Goal: Task Accomplishment & Management: Complete application form

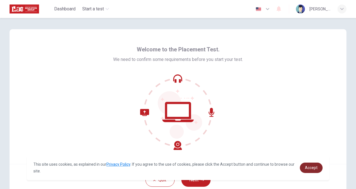
click at [306, 166] on span "Accept" at bounding box center [311, 168] width 13 height 4
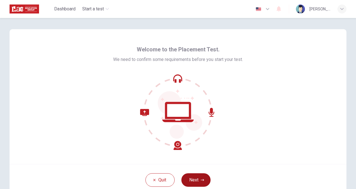
click at [198, 176] on button "Next" at bounding box center [196, 179] width 29 height 13
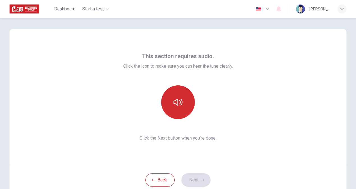
click at [178, 103] on icon "button" at bounding box center [178, 102] width 9 height 9
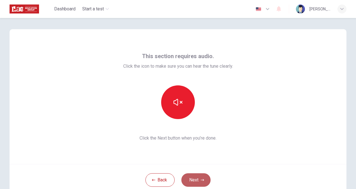
click at [198, 179] on button "Next" at bounding box center [196, 179] width 29 height 13
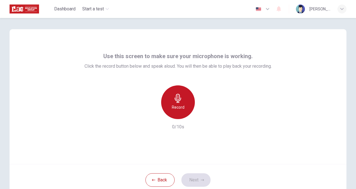
click at [179, 103] on icon "button" at bounding box center [178, 98] width 6 height 9
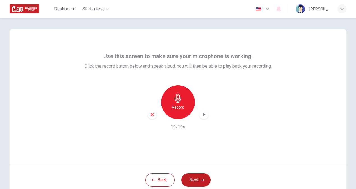
click at [202, 116] on icon "button" at bounding box center [204, 115] width 6 height 6
click at [191, 182] on button "Next" at bounding box center [196, 179] width 29 height 13
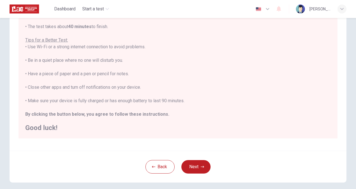
scroll to position [86, 0]
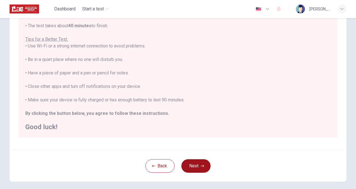
click at [197, 169] on button "Next" at bounding box center [196, 165] width 29 height 13
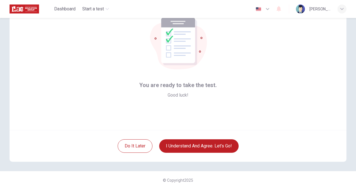
click at [194, 157] on div "Do it later I understand and agree. Let’s go!" at bounding box center [178, 146] width 337 height 32
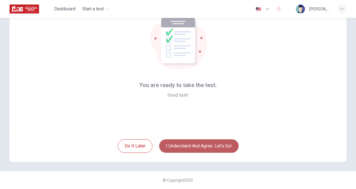
click at [193, 149] on button "I understand and agree. Let’s go!" at bounding box center [199, 145] width 80 height 13
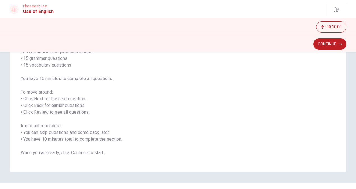
scroll to position [50, 0]
click at [325, 46] on button "Continue" at bounding box center [330, 44] width 33 height 11
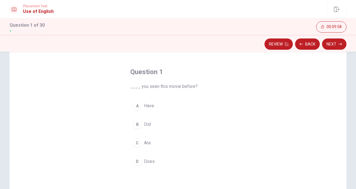
scroll to position [13, 0]
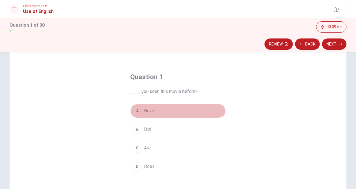
click at [139, 112] on div "A" at bounding box center [137, 111] width 9 height 9
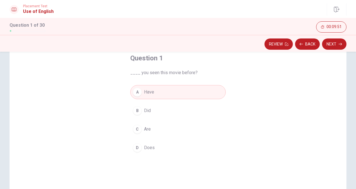
scroll to position [34, 0]
click at [332, 47] on button "Next" at bounding box center [334, 44] width 24 height 11
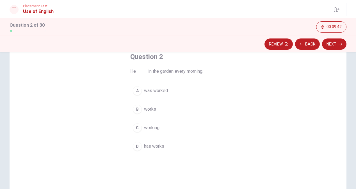
click at [137, 108] on div "B" at bounding box center [137, 109] width 9 height 9
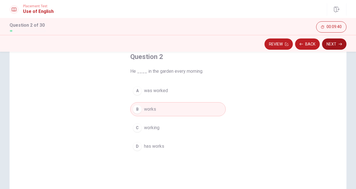
click at [340, 44] on icon "button" at bounding box center [340, 44] width 3 height 3
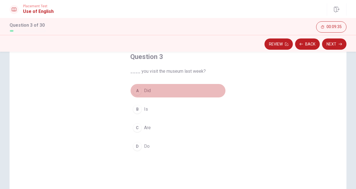
click at [137, 90] on div "A" at bounding box center [137, 90] width 9 height 9
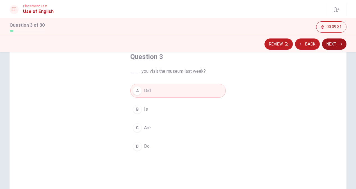
click at [331, 47] on button "Next" at bounding box center [334, 44] width 24 height 11
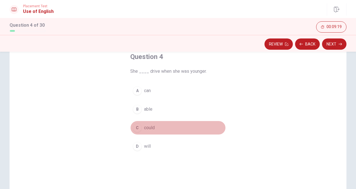
click at [137, 127] on div "C" at bounding box center [137, 127] width 9 height 9
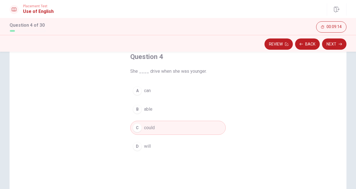
click at [140, 108] on div "B" at bounding box center [137, 109] width 9 height 9
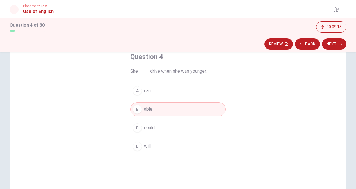
click at [141, 89] on div "A" at bounding box center [137, 90] width 9 height 9
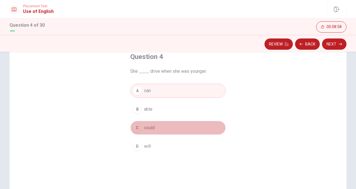
click at [139, 130] on div "C" at bounding box center [137, 127] width 9 height 9
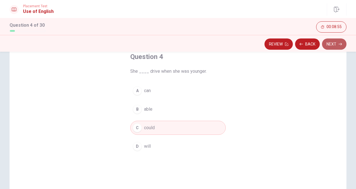
click at [334, 46] on button "Next" at bounding box center [334, 44] width 24 height 11
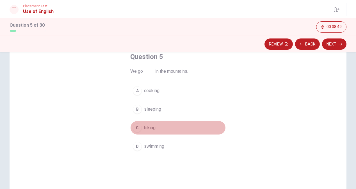
click at [148, 129] on span "hiking" at bounding box center [150, 128] width 12 height 7
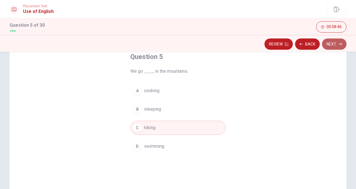
click at [328, 47] on button "Next" at bounding box center [334, 44] width 24 height 11
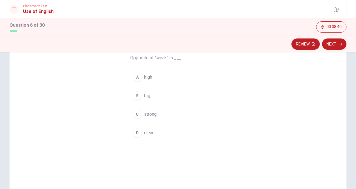
scroll to position [48, 0]
click at [148, 112] on span "strong" at bounding box center [150, 113] width 13 height 7
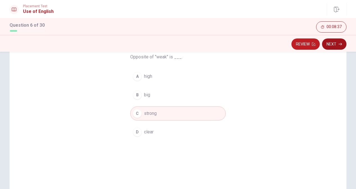
click at [327, 45] on button "Next" at bounding box center [334, 44] width 24 height 11
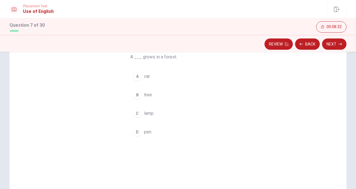
click at [145, 96] on span "tree" at bounding box center [148, 95] width 8 height 7
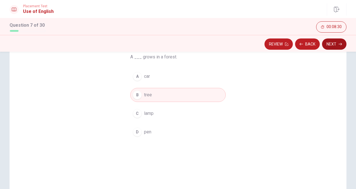
click at [336, 43] on button "Next" at bounding box center [334, 44] width 24 height 11
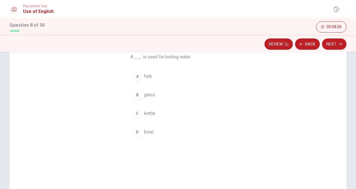
click at [145, 115] on span "kettle" at bounding box center [149, 113] width 11 height 7
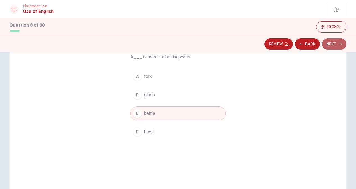
click at [329, 47] on button "Next" at bounding box center [334, 44] width 24 height 11
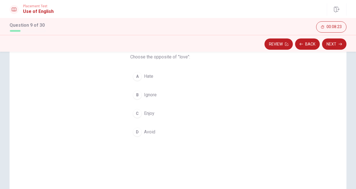
click at [149, 77] on span "Hate" at bounding box center [148, 76] width 9 height 7
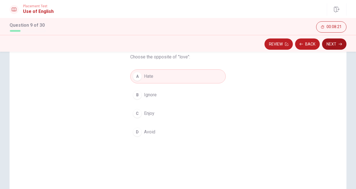
click at [328, 48] on button "Next" at bounding box center [334, 44] width 24 height 11
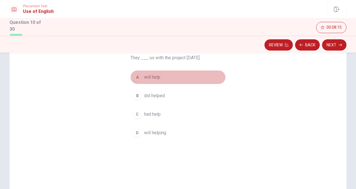
click at [150, 76] on span "will help" at bounding box center [152, 77] width 16 height 7
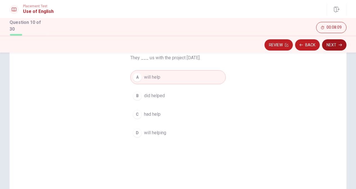
click at [331, 45] on button "Next" at bounding box center [334, 44] width 24 height 11
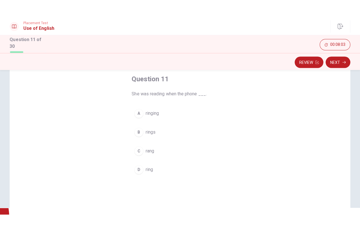
scroll to position [31, 0]
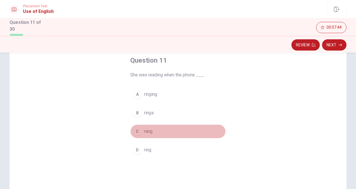
click at [142, 132] on button "C rang" at bounding box center [178, 132] width 96 height 14
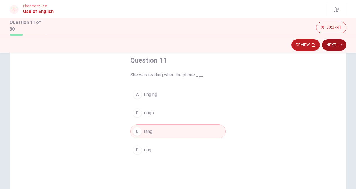
click at [335, 46] on button "Next" at bounding box center [334, 44] width 24 height 11
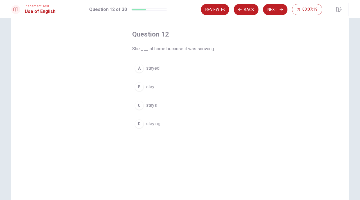
scroll to position [19, 0]
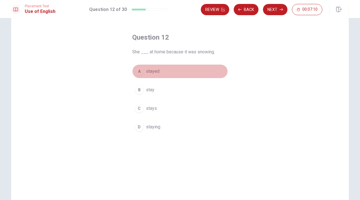
click at [144, 69] on button "A stayed" at bounding box center [180, 71] width 96 height 14
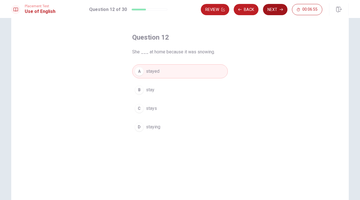
click at [270, 8] on button "Next" at bounding box center [275, 9] width 24 height 11
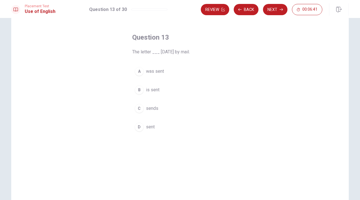
click at [153, 73] on span "was sent" at bounding box center [155, 71] width 18 height 7
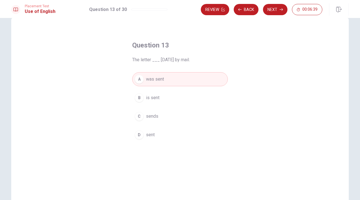
scroll to position [8, 0]
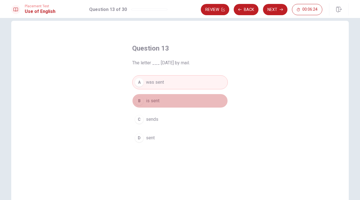
click at [157, 101] on span "is sent" at bounding box center [152, 101] width 13 height 7
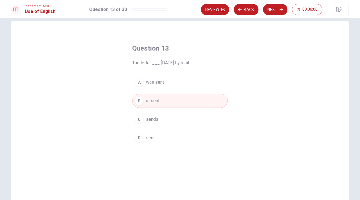
click at [170, 84] on button "A was sent" at bounding box center [180, 82] width 96 height 14
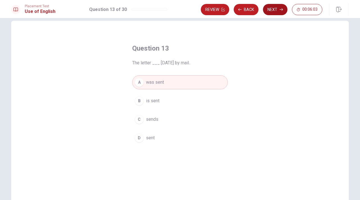
click at [277, 10] on button "Next" at bounding box center [275, 9] width 24 height 11
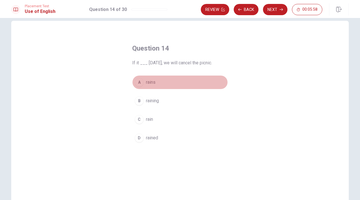
click at [147, 82] on span "rains" at bounding box center [151, 82] width 10 height 7
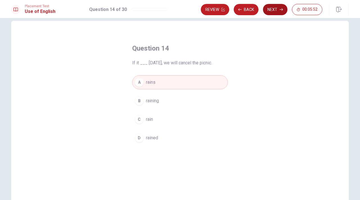
click at [273, 10] on button "Next" at bounding box center [275, 9] width 24 height 11
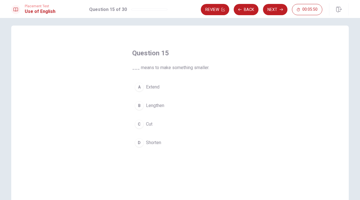
scroll to position [2, 0]
click at [146, 145] on span "Shorten" at bounding box center [153, 144] width 15 height 7
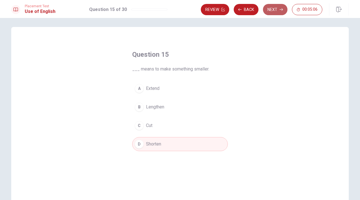
click at [275, 4] on button "Next" at bounding box center [275, 9] width 24 height 11
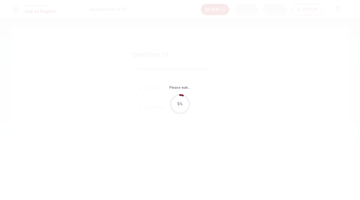
scroll to position [0, 0]
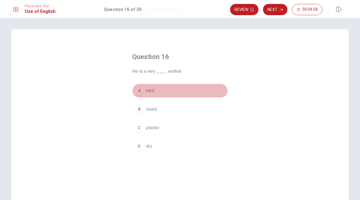
click at [147, 90] on span "hard" at bounding box center [150, 90] width 8 height 7
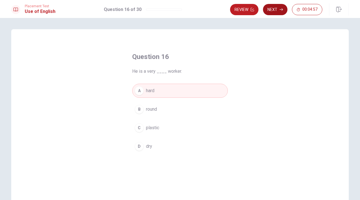
click at [275, 10] on button "Next" at bounding box center [275, 9] width 24 height 11
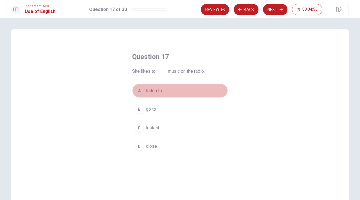
click at [150, 91] on span "listen to" at bounding box center [154, 90] width 16 height 7
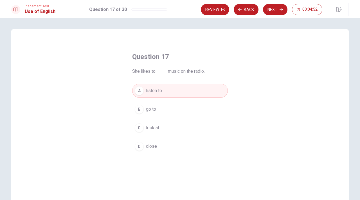
click at [273, 16] on div "Placement Test Use of English Question 17 of 30 Review Back Next 00:04:52" at bounding box center [180, 9] width 360 height 18
click at [272, 11] on button "Next" at bounding box center [275, 9] width 24 height 11
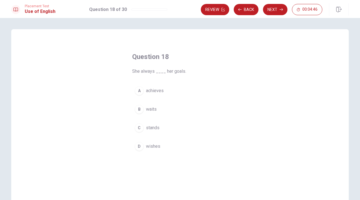
click at [151, 92] on span "achieves" at bounding box center [155, 90] width 18 height 7
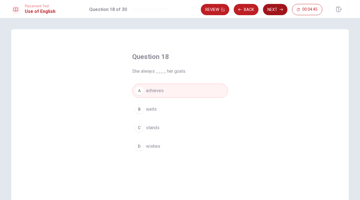
click at [270, 11] on button "Next" at bounding box center [275, 9] width 24 height 11
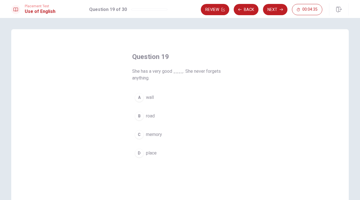
click at [149, 133] on span "memory" at bounding box center [154, 134] width 16 height 7
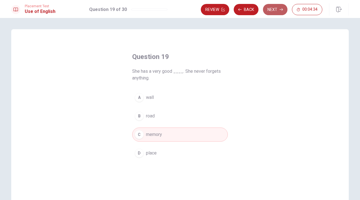
click at [270, 11] on button "Next" at bounding box center [275, 9] width 24 height 11
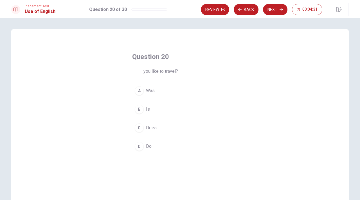
click at [148, 148] on span "Do" at bounding box center [149, 146] width 6 height 7
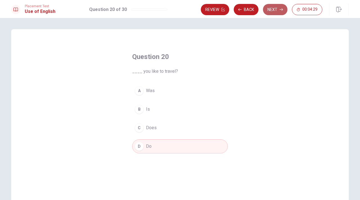
click at [278, 7] on button "Next" at bounding box center [275, 9] width 24 height 11
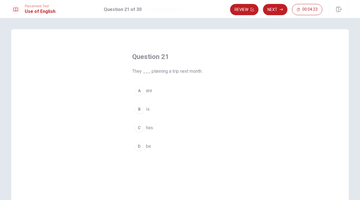
click at [148, 91] on span "are" at bounding box center [149, 90] width 6 height 7
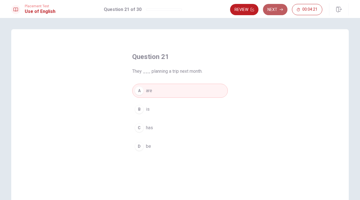
click at [270, 12] on button "Next" at bounding box center [275, 9] width 24 height 11
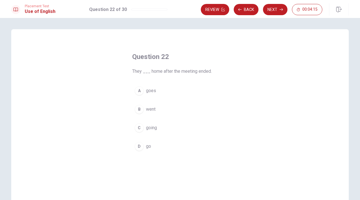
click at [148, 147] on span "go" at bounding box center [148, 146] width 5 height 7
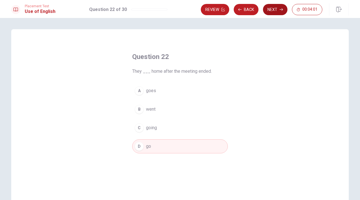
click at [279, 7] on button "Next" at bounding box center [275, 9] width 24 height 11
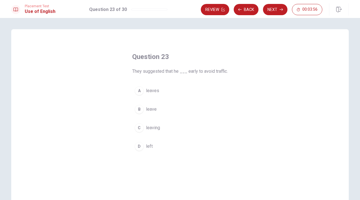
click at [165, 89] on button "A leaves" at bounding box center [180, 91] width 96 height 14
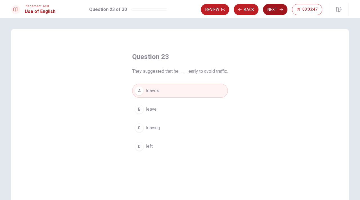
click at [270, 10] on button "Next" at bounding box center [275, 9] width 24 height 11
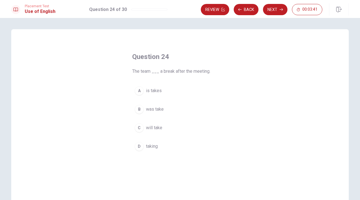
click at [155, 130] on span "will take" at bounding box center [154, 128] width 16 height 7
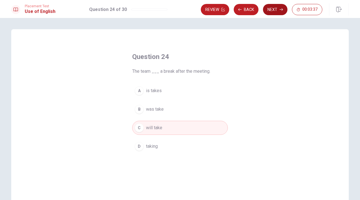
click at [279, 10] on button "Next" at bounding box center [275, 9] width 24 height 11
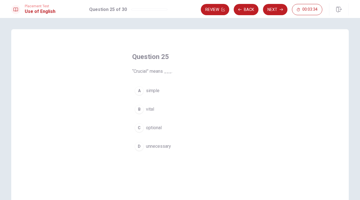
click at [156, 111] on button "B vital" at bounding box center [180, 109] width 96 height 14
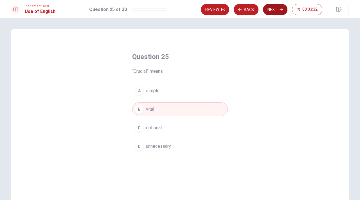
click at [273, 13] on button "Next" at bounding box center [275, 9] width 24 height 11
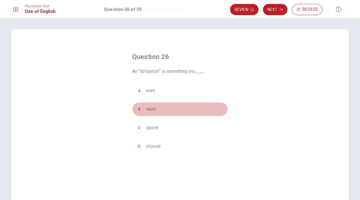
click at [152, 111] on span "need" at bounding box center [151, 109] width 10 height 7
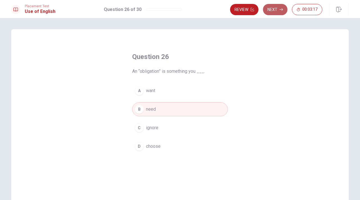
click at [276, 6] on button "Next" at bounding box center [275, 9] width 24 height 11
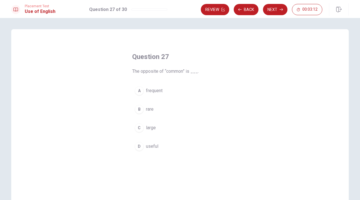
click at [154, 112] on button "B rare" at bounding box center [180, 109] width 96 height 14
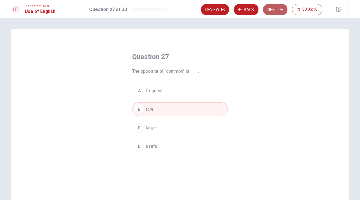
click at [273, 8] on button "Next" at bounding box center [275, 9] width 24 height 11
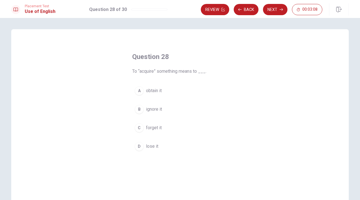
click at [157, 93] on span "obtain it" at bounding box center [154, 90] width 16 height 7
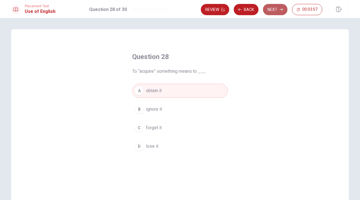
click at [277, 7] on button "Next" at bounding box center [275, 9] width 24 height 11
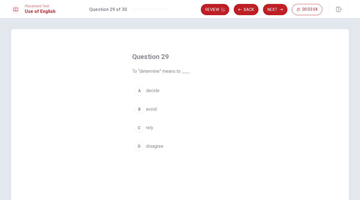
click at [154, 92] on span "decide" at bounding box center [152, 90] width 13 height 7
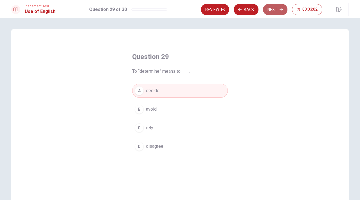
click at [275, 8] on button "Next" at bounding box center [275, 9] width 24 height 11
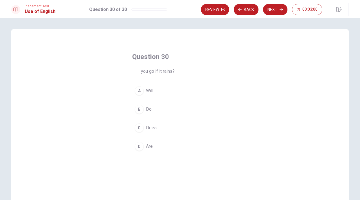
click at [154, 89] on button "A Will" at bounding box center [180, 91] width 96 height 14
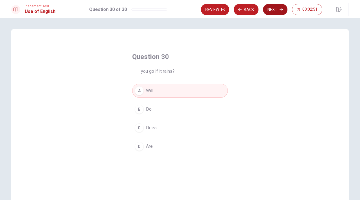
click at [279, 11] on button "Next" at bounding box center [275, 9] width 24 height 11
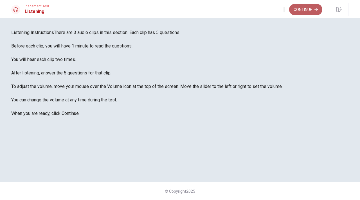
click at [297, 9] on button "Continue" at bounding box center [305, 9] width 33 height 11
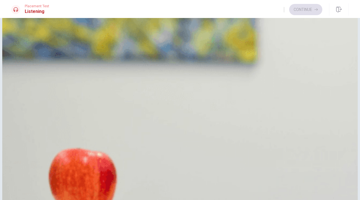
scroll to position [33, 0]
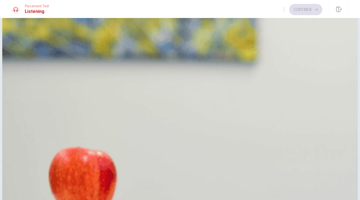
click at [43, 174] on span "A blanket" at bounding box center [34, 177] width 18 height 7
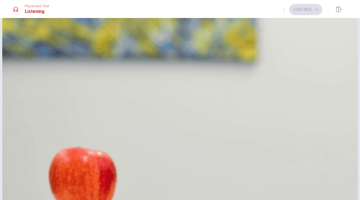
click at [61, 160] on span "Snacks and drinks" at bounding box center [43, 163] width 36 height 7
click at [76, 133] on span "A blanket and sandwiches" at bounding box center [50, 135] width 51 height 7
click at [42, 55] on span "At a park" at bounding box center [33, 51] width 17 height 7
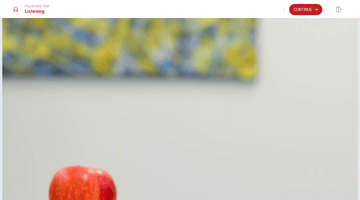
scroll to position [524, 0]
click at [302, 7] on button "Continue" at bounding box center [305, 9] width 33 height 11
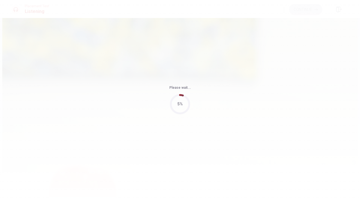
type input "65"
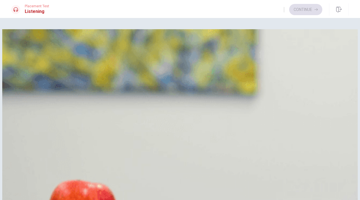
scroll to position [399, 0]
click at [86, 189] on span "Because of a lack of resources" at bounding box center [55, 196] width 61 height 7
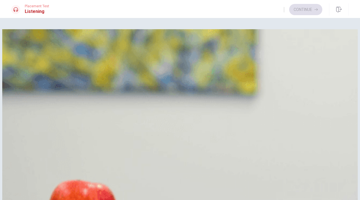
click at [66, 123] on span "Additional resources" at bounding box center [45, 126] width 41 height 7
click at [58, 74] on span "The design team" at bounding box center [41, 70] width 33 height 7
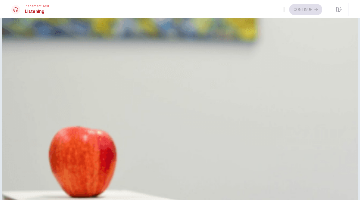
scroll to position [510, 0]
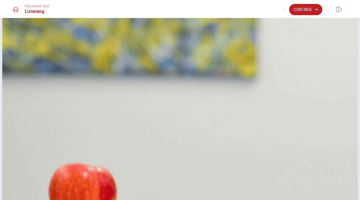
scroll to position [301, 0]
click at [83, 189] on span "Due to a major system failure" at bounding box center [54, 193] width 58 height 7
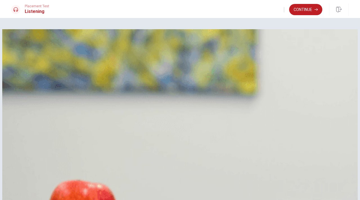
scroll to position [0, 0]
click at [299, 9] on button "Continue" at bounding box center [305, 9] width 33 height 11
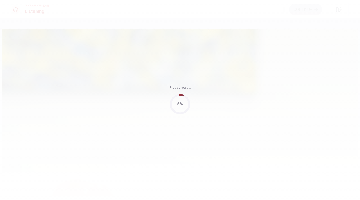
type input "88"
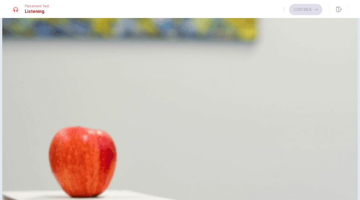
scroll to position [522, 0]
click at [77, 69] on span "Rehearse his presentation" at bounding box center [51, 72] width 52 height 7
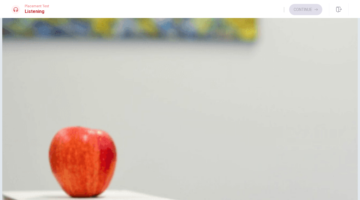
click at [103, 153] on span "Focus on key points and speak naturally" at bounding box center [64, 156] width 78 height 7
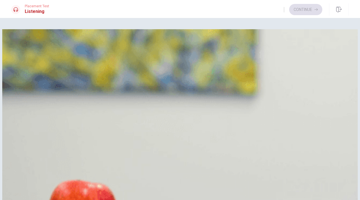
scroll to position [410, 0]
click at [184, 64] on button "A Be concise and admit if you don’t know the answer" at bounding box center [179, 56] width 337 height 14
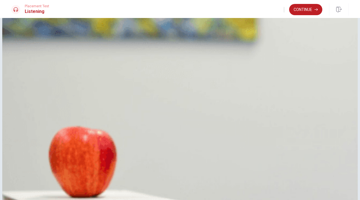
scroll to position [0, 0]
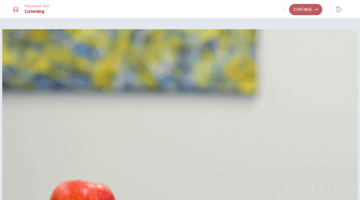
click at [306, 9] on button "Continue" at bounding box center [305, 9] width 33 height 11
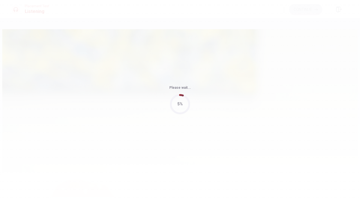
type input "68"
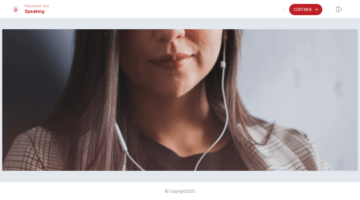
scroll to position [103, 0]
click at [308, 9] on button "Continue" at bounding box center [305, 9] width 33 height 11
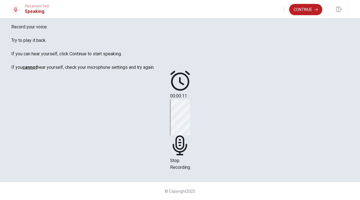
scroll to position [56, 0]
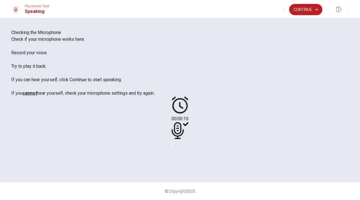
click at [184, 122] on icon at bounding box center [177, 130] width 12 height 17
click at [179, 146] on icon "Play Audio" at bounding box center [176, 149] width 5 height 7
click at [172, 146] on icon "Record Again" at bounding box center [172, 146] width 0 height 0
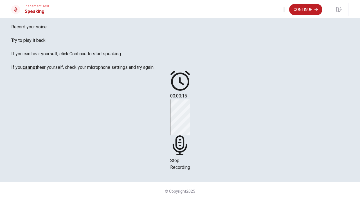
click at [190, 100] on div "Stop Recording" at bounding box center [180, 134] width 20 height 71
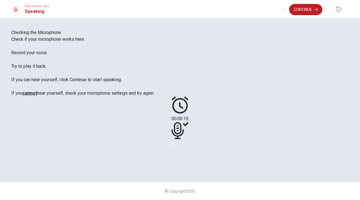
click at [179, 146] on icon "Record Again" at bounding box center [175, 149] width 7 height 7
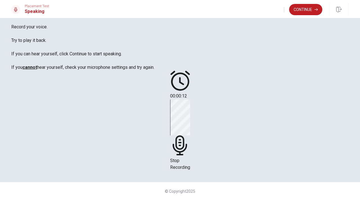
click at [190, 158] on span "Stop Recording" at bounding box center [180, 164] width 20 height 12
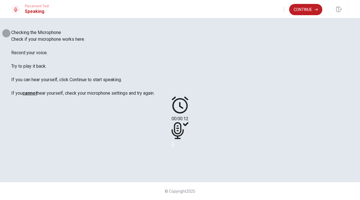
click at [173, 146] on icon "Play Audio" at bounding box center [173, 146] width 0 height 0
click at [301, 10] on button "Continue" at bounding box center [305, 9] width 33 height 11
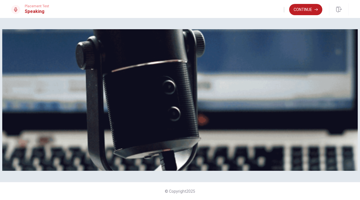
scroll to position [68, 0]
click at [309, 8] on button "Continue" at bounding box center [305, 9] width 33 height 11
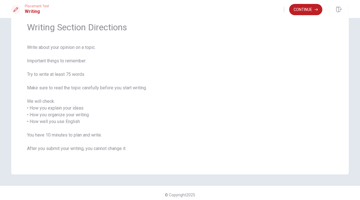
scroll to position [27, 0]
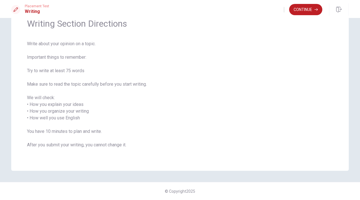
drag, startPoint x: 28, startPoint y: 72, endPoint x: 82, endPoint y: 65, distance: 54.7
click at [82, 65] on span "Write about your opinion on a topic. Important things to remember: Try to write…" at bounding box center [180, 97] width 306 height 115
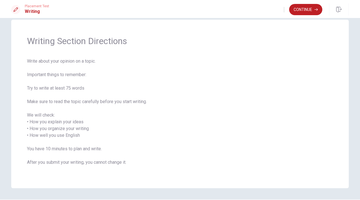
scroll to position [13, 0]
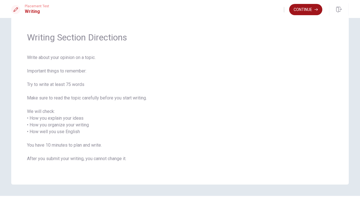
click at [298, 12] on button "Continue" at bounding box center [305, 9] width 33 height 11
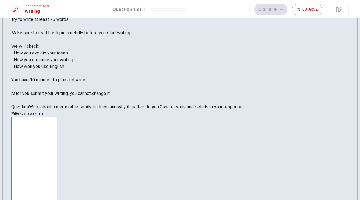
scroll to position [57, 0]
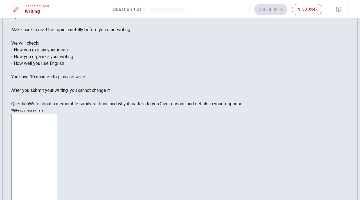
click at [57, 114] on textarea at bounding box center [34, 193] width 46 height 159
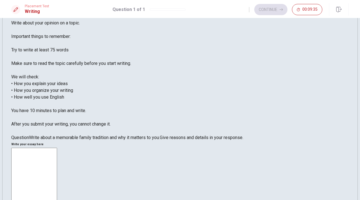
scroll to position [24, 0]
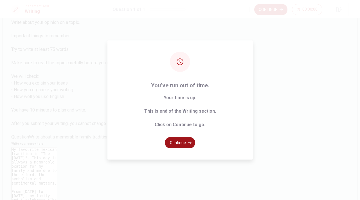
type textarea "My favourite mexican tradition in "The [DATE]". This day is allways a memorable…"
click at [182, 141] on button "Continue" at bounding box center [180, 142] width 30 height 11
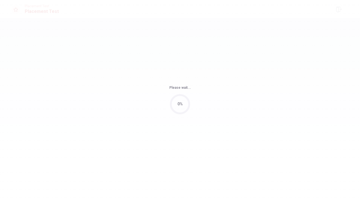
scroll to position [0, 0]
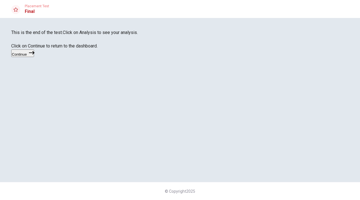
click at [34, 57] on button "Continue" at bounding box center [22, 53] width 23 height 8
